Goal: Task Accomplishment & Management: Manage account settings

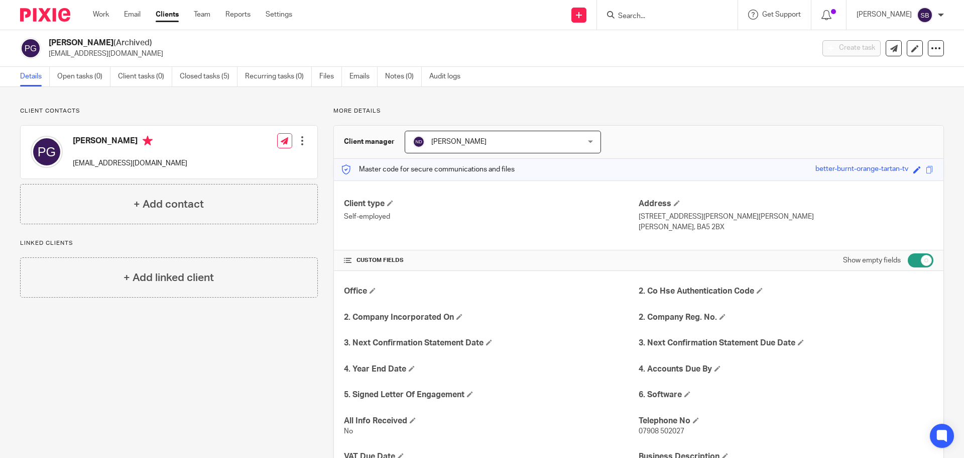
scroll to position [257, 0]
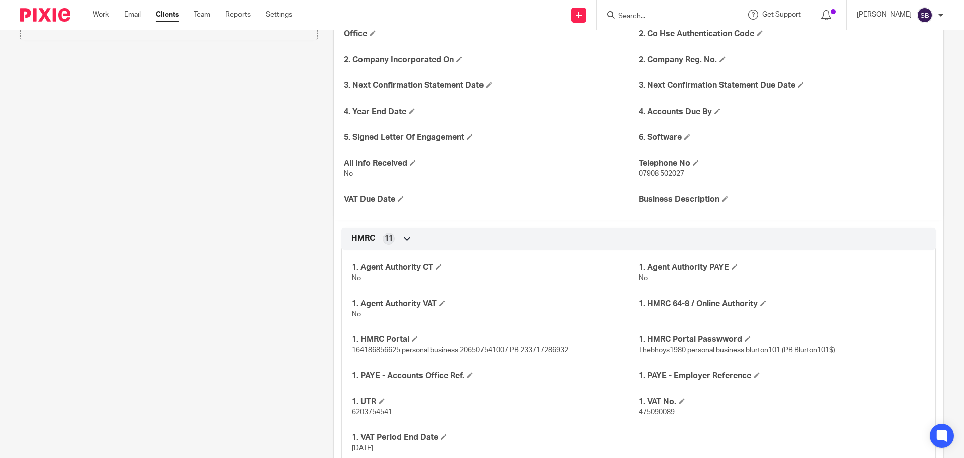
click at [663, 15] on input "Search" at bounding box center [662, 16] width 90 height 9
type input "insulated"
click at [686, 41] on link at bounding box center [700, 43] width 170 height 23
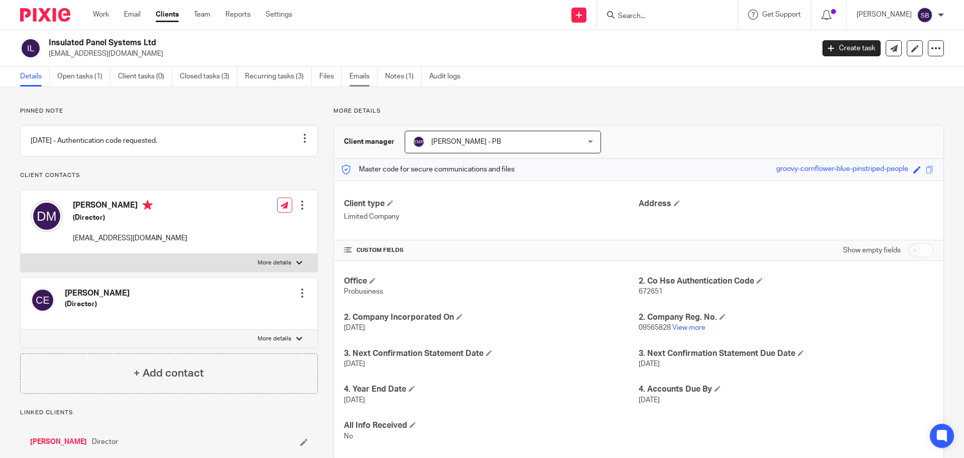
click at [362, 79] on link "Emails" at bounding box center [364, 77] width 28 height 20
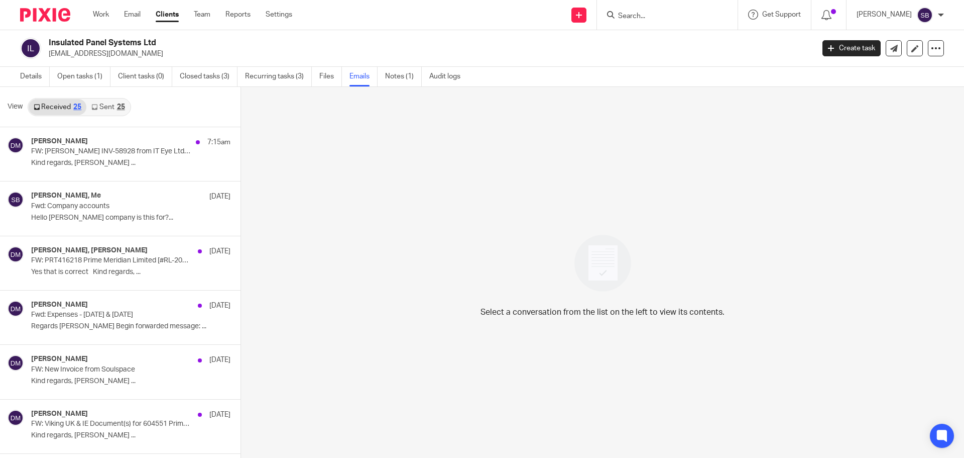
click at [60, 103] on link "Received 25" at bounding box center [58, 107] width 58 height 16
click at [89, 205] on p "Fwd: Company accounts" at bounding box center [99, 206] width 136 height 9
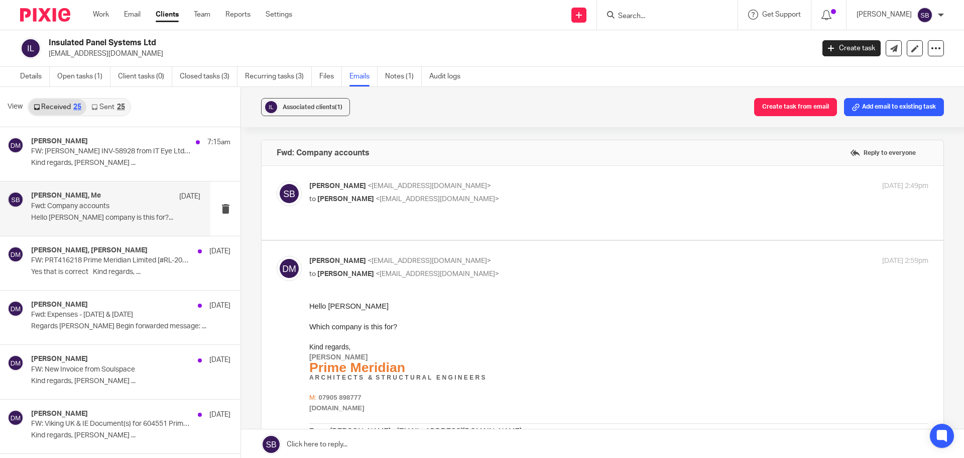
click at [663, 17] on input "Search" at bounding box center [662, 16] width 90 height 9
type input "dundas"
click at [681, 54] on link at bounding box center [710, 43] width 190 height 23
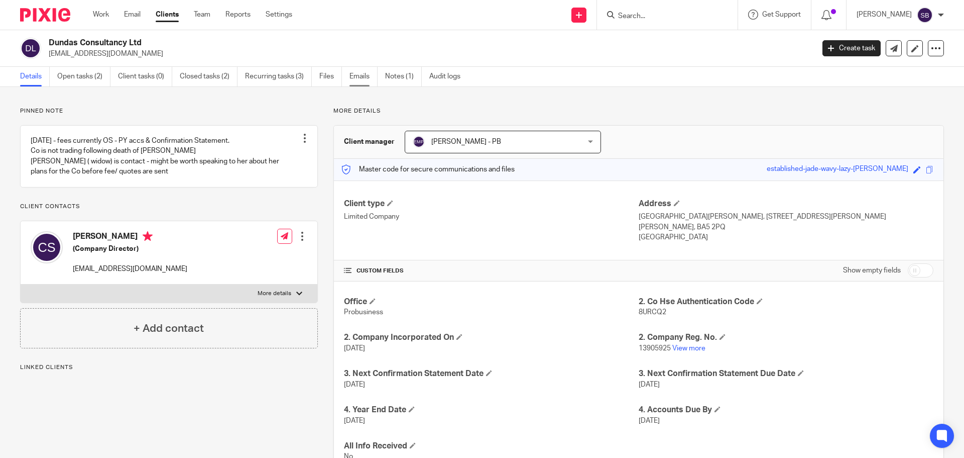
click at [360, 77] on link "Emails" at bounding box center [364, 77] width 28 height 20
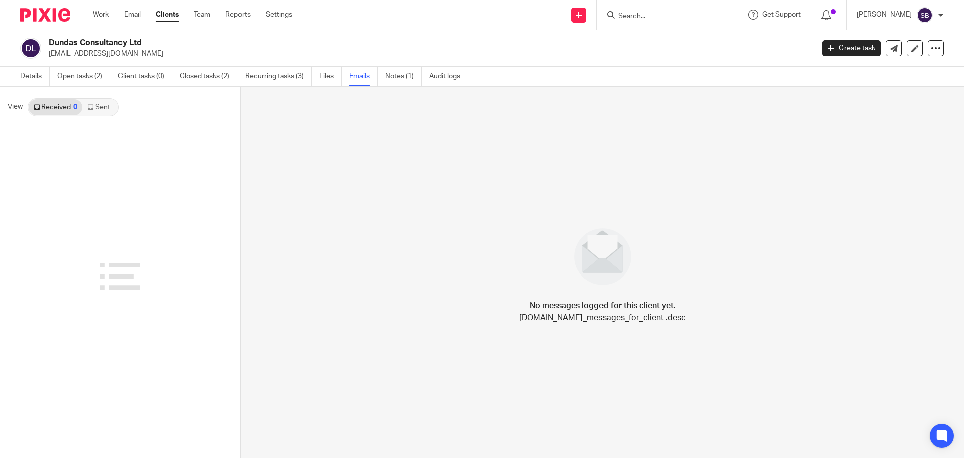
click at [106, 105] on link "Sent" at bounding box center [99, 107] width 35 height 16
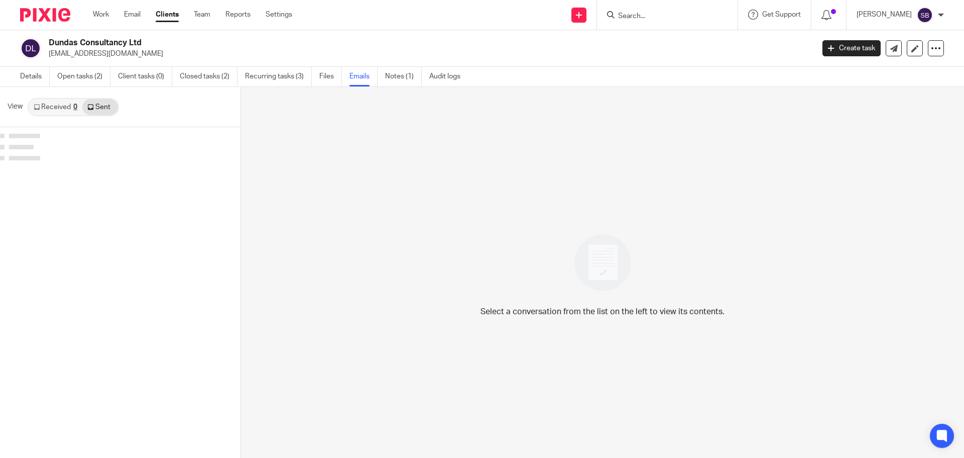
click at [105, 105] on link "Sent" at bounding box center [99, 107] width 35 height 16
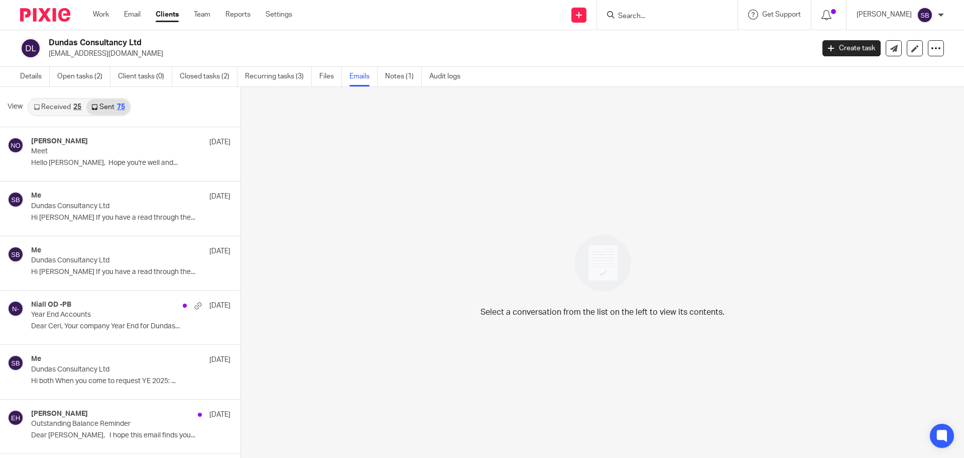
click at [667, 14] on input "Search" at bounding box center [662, 16] width 90 height 9
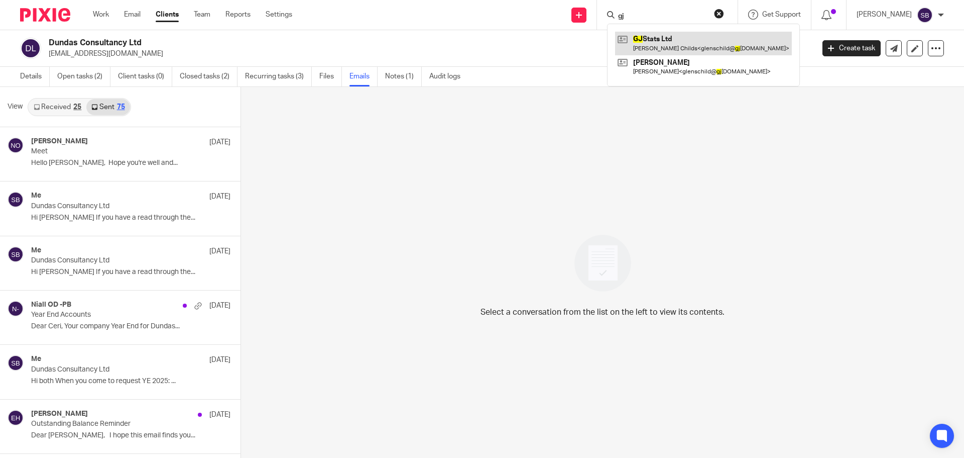
type input "gj"
click at [666, 36] on link at bounding box center [703, 43] width 177 height 23
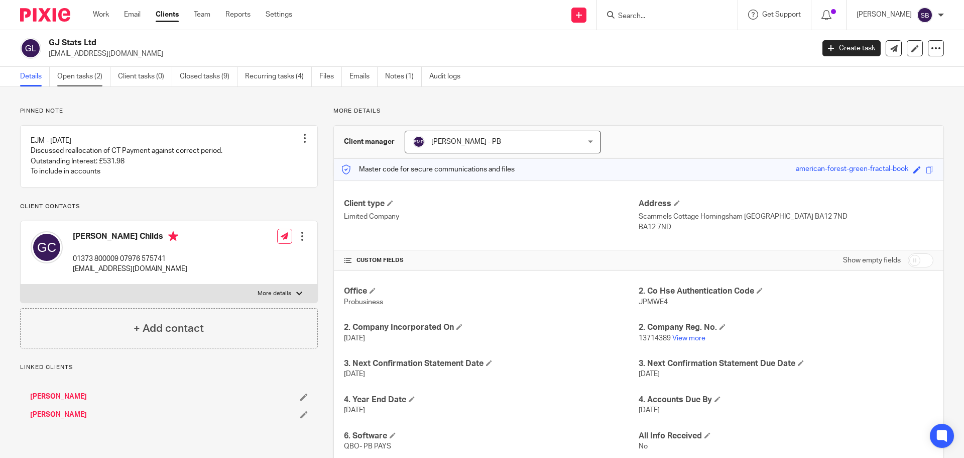
click at [96, 76] on link "Open tasks (2)" at bounding box center [83, 77] width 53 height 20
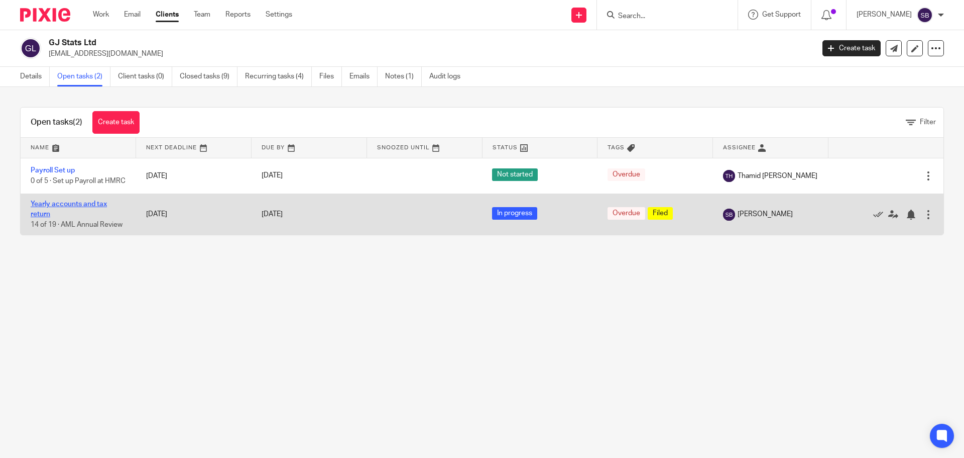
click at [92, 211] on link "Yearly accounts and tax return" at bounding box center [69, 208] width 76 height 17
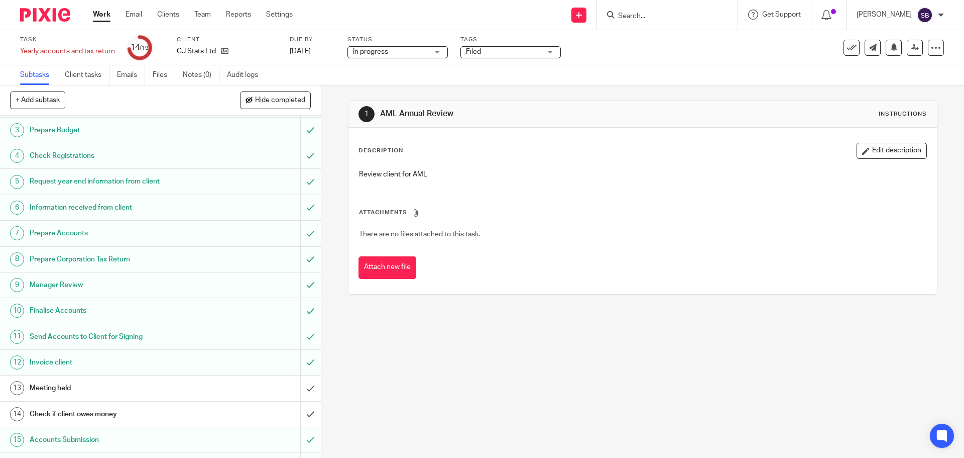
scroll to position [156, 0]
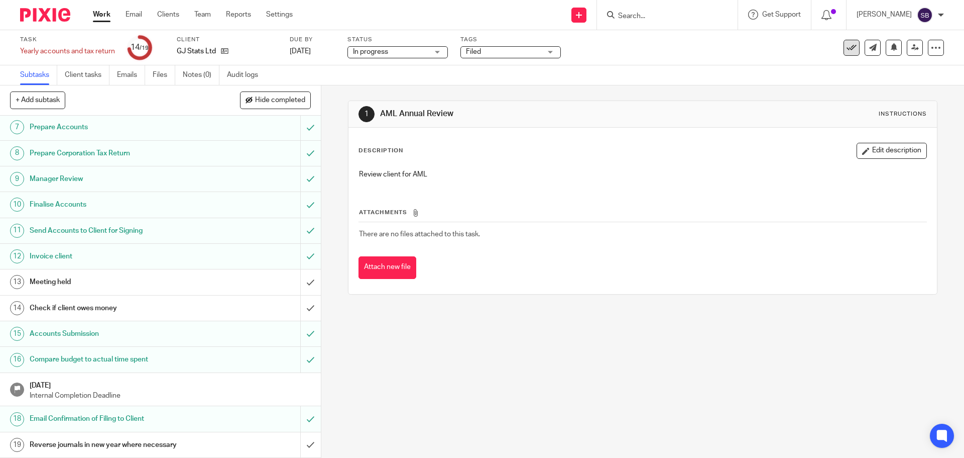
click at [847, 47] on icon at bounding box center [852, 48] width 10 height 10
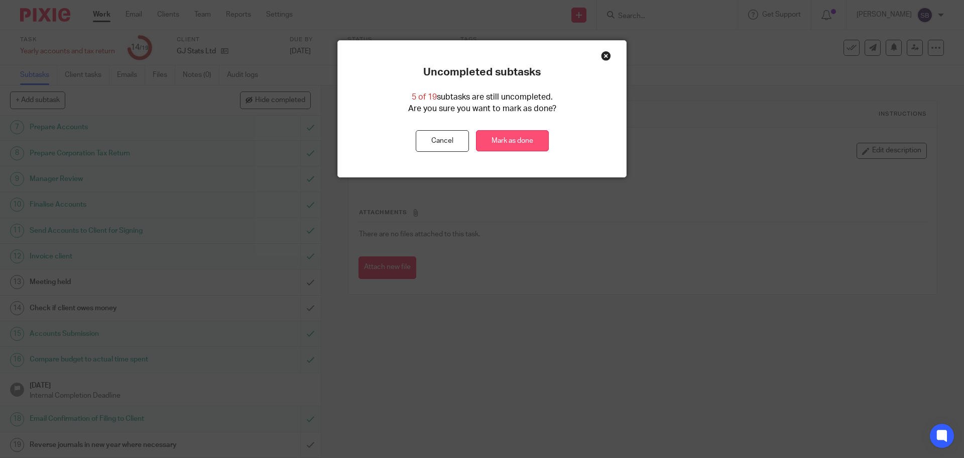
click at [506, 137] on link "Mark as done" at bounding box center [512, 141] width 73 height 22
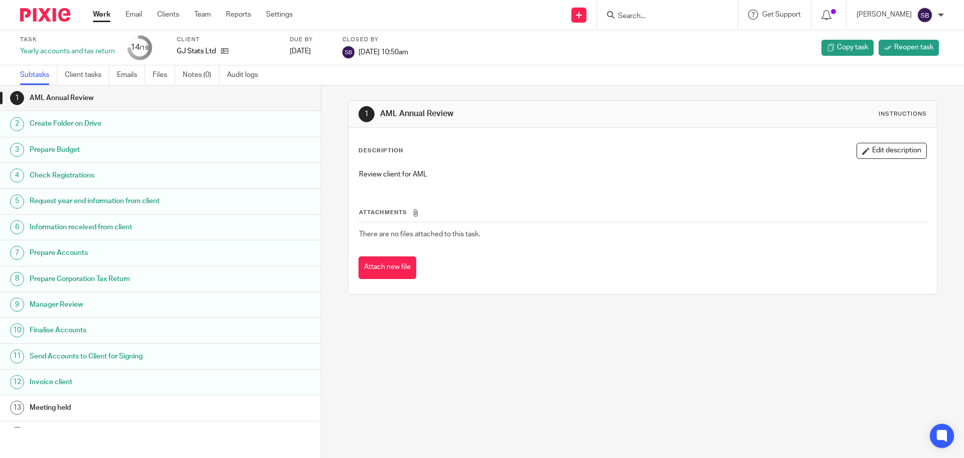
click at [665, 14] on input "Search" at bounding box center [662, 16] width 90 height 9
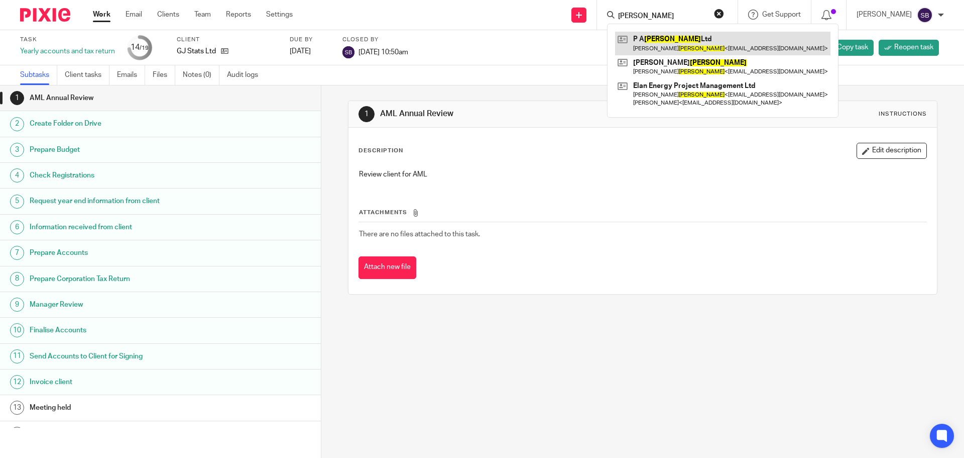
type input "hanlan"
click at [684, 46] on link at bounding box center [722, 43] width 215 height 23
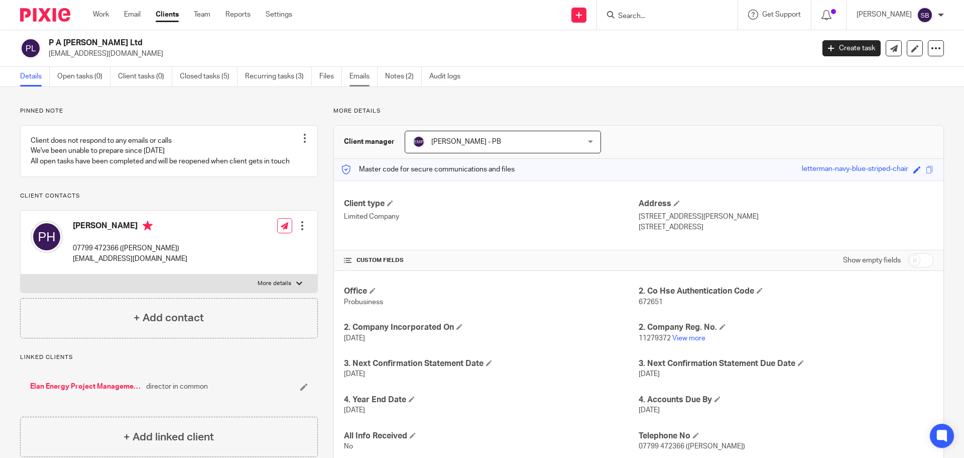
click at [365, 76] on link "Emails" at bounding box center [364, 77] width 28 height 20
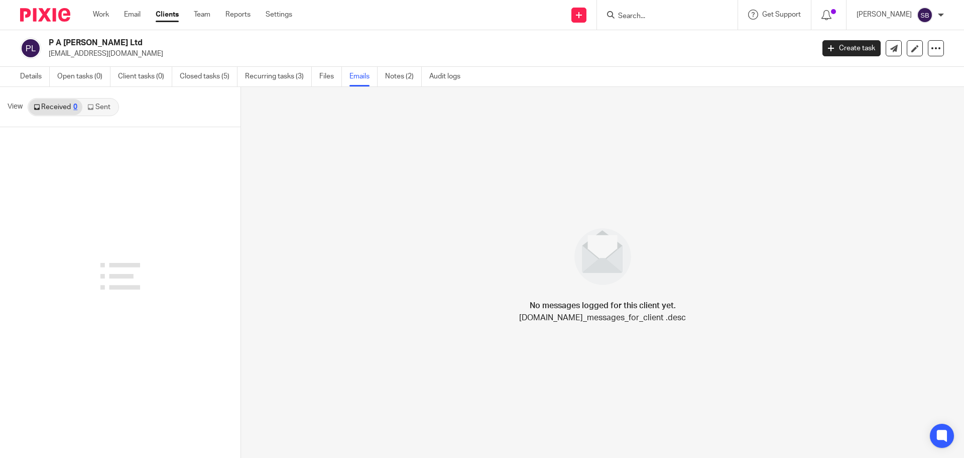
click at [103, 105] on link "Sent" at bounding box center [99, 107] width 35 height 16
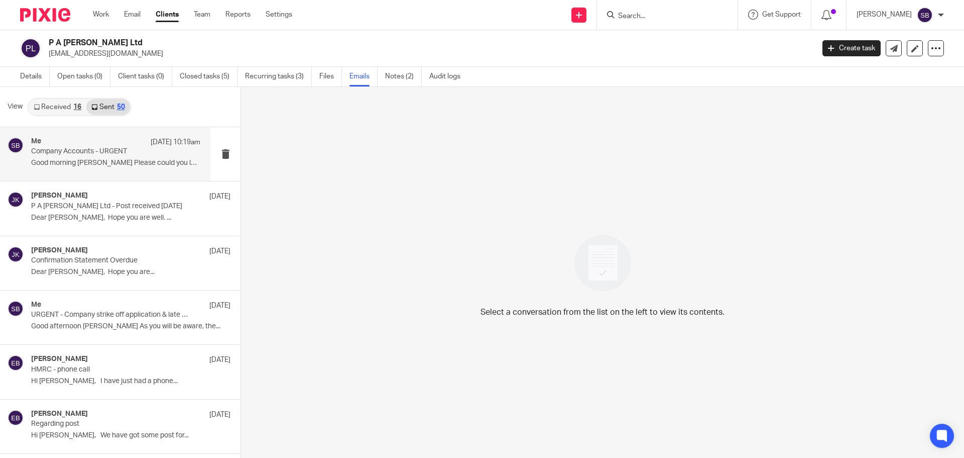
click at [80, 156] on p "Company Accounts - URGENT" at bounding box center [99, 151] width 136 height 9
